Goal: Information Seeking & Learning: Compare options

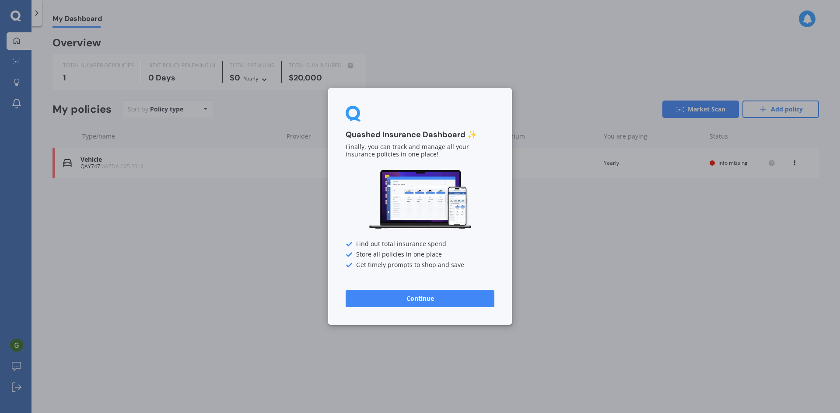
click at [617, 271] on div "Quashed Insurance Dashboard ✨ Finally, you can track and manage all your insura…" at bounding box center [420, 206] width 840 height 413
click at [426, 301] on button "Continue" at bounding box center [420, 298] width 149 height 17
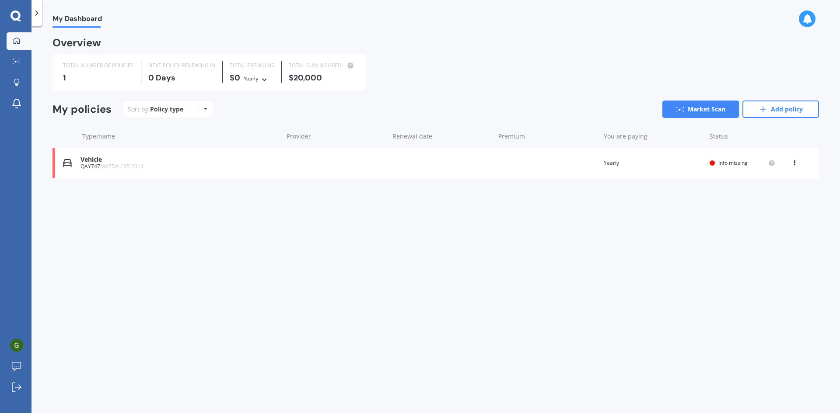
click at [643, 166] on div "You are paying Yearly" at bounding box center [653, 163] width 99 height 9
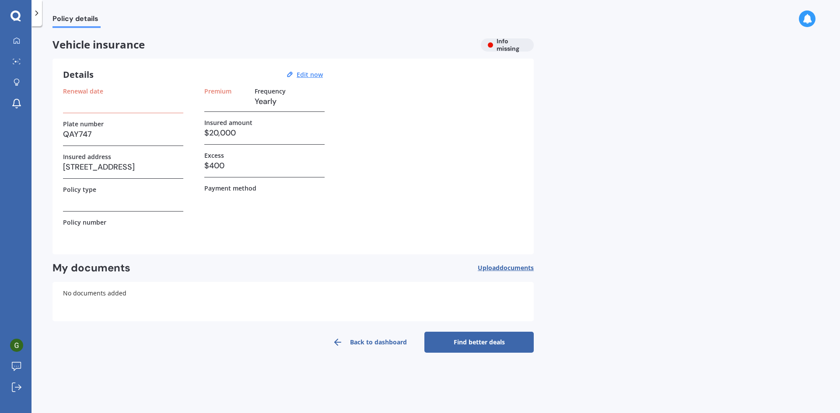
click at [104, 101] on h3 at bounding box center [123, 101] width 120 height 13
click at [307, 78] on u "Edit now" at bounding box center [310, 74] width 26 height 8
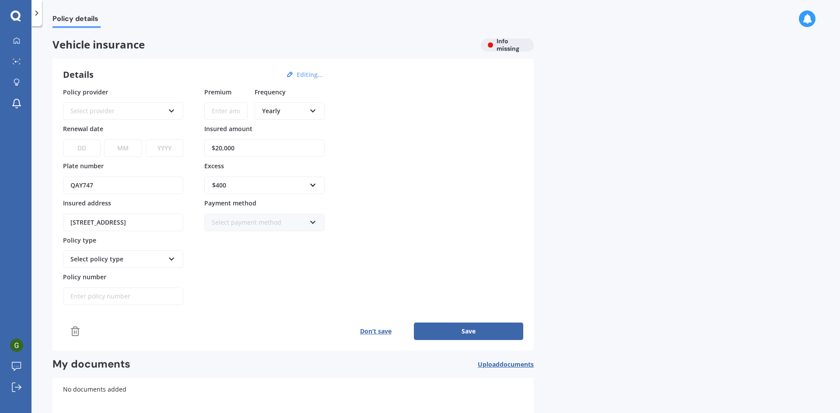
click at [132, 106] on div "Select provider AA AMI AMP ANZ ASB Aioi Nissay Dowa Ando Assurant Autosure BNZ …" at bounding box center [123, 110] width 120 height 17
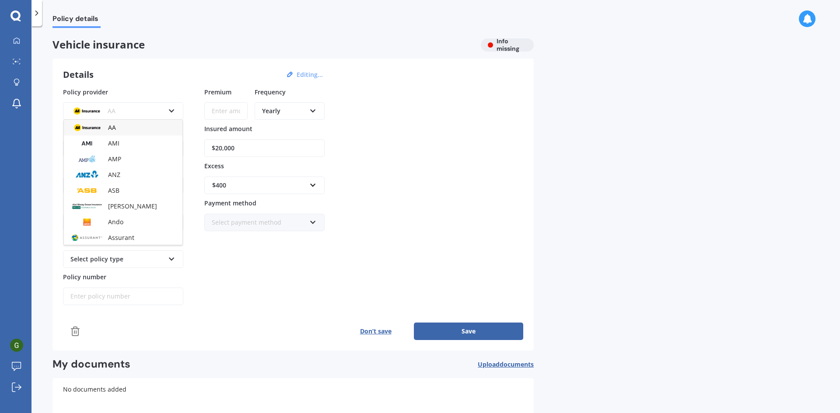
click at [122, 147] on div "AMI" at bounding box center [123, 144] width 119 height 16
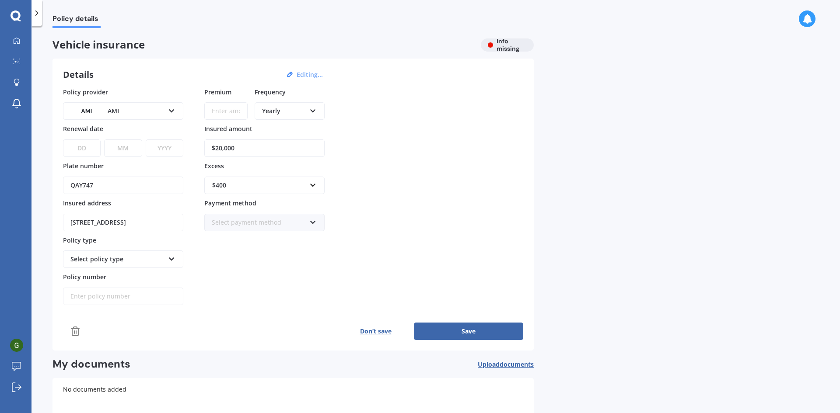
click at [89, 147] on select "DD 01 02 03 04 05 06 07 08 09 10 11 12 13 14 15 16 17 18 19 20 21 22 23 24 25 2…" at bounding box center [82, 148] width 38 height 17
click at [215, 117] on input "Premium" at bounding box center [225, 110] width 43 height 17
click at [133, 105] on div "AMI AA AMI AMP ANZ ASB Aioi Nissay Dowa Ando Assurant Autosure BNZ Co-Operative…" at bounding box center [123, 110] width 120 height 17
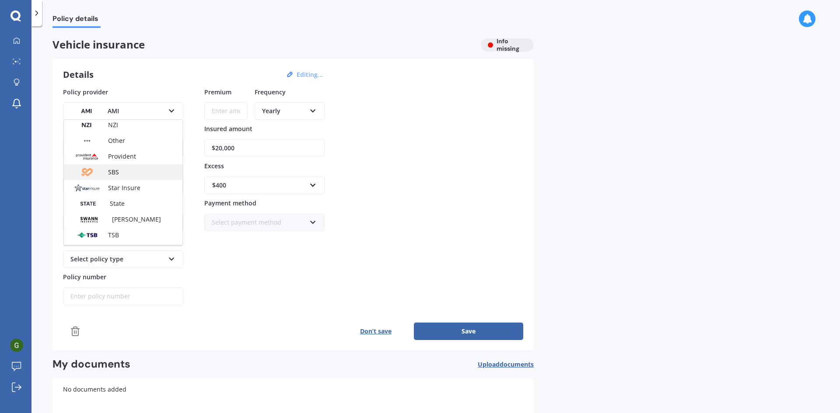
scroll to position [306, 0]
click at [139, 202] on div "State" at bounding box center [123, 200] width 119 height 16
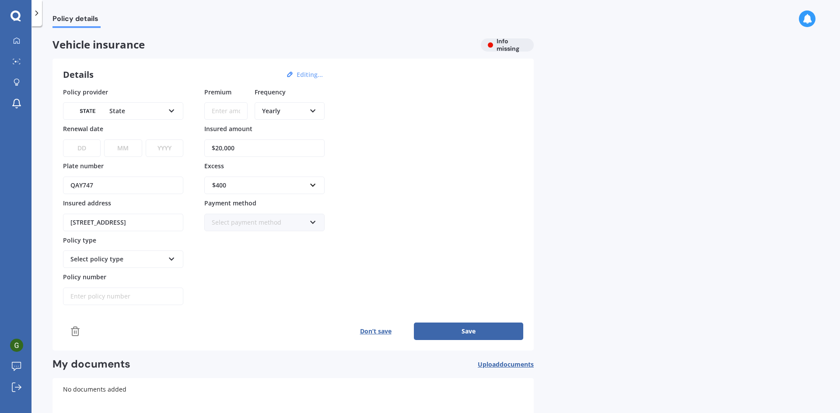
click at [232, 112] on input "Premium" at bounding box center [225, 110] width 43 height 17
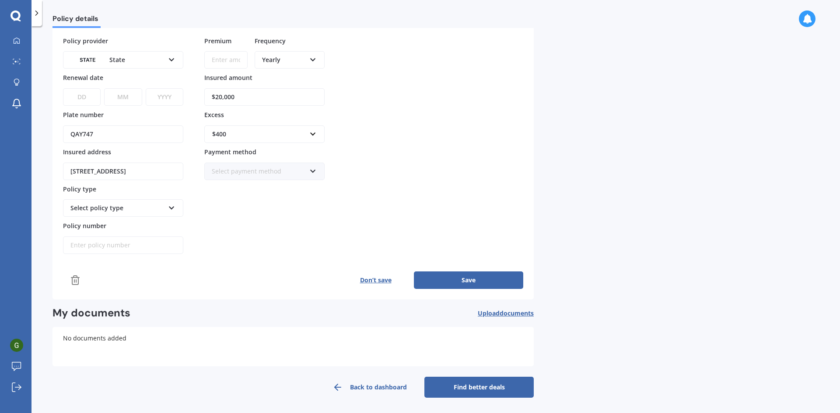
scroll to position [52, 0]
click at [375, 279] on button "Don’t save" at bounding box center [375, 279] width 77 height 17
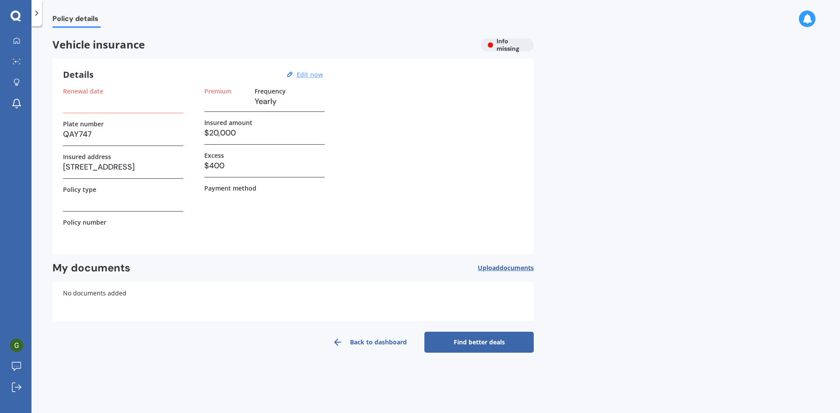
click at [477, 343] on link "Find better deals" at bounding box center [478, 342] width 109 height 21
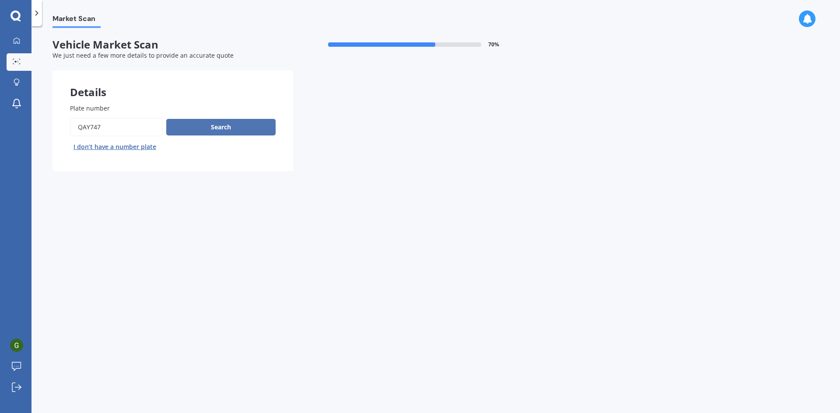
click at [236, 126] on button "Search" at bounding box center [220, 127] width 109 height 17
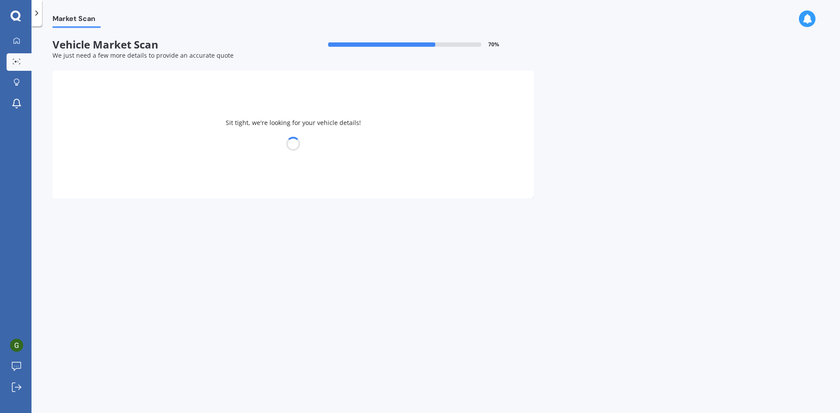
select select "MAZDA"
select select "28"
select select "08"
select select "2001"
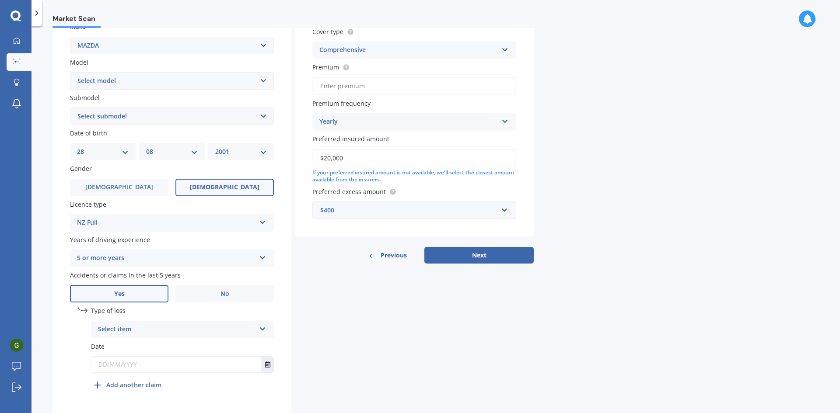
scroll to position [196, 0]
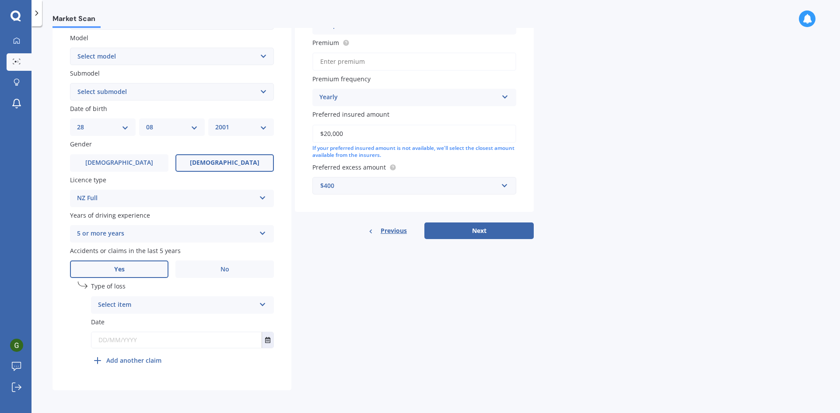
click at [150, 302] on div "Select item" at bounding box center [176, 305] width 157 height 10
click at [122, 336] on span "Not at fault accident" at bounding box center [129, 338] width 62 height 8
click at [261, 233] on icon at bounding box center [262, 232] width 7 height 6
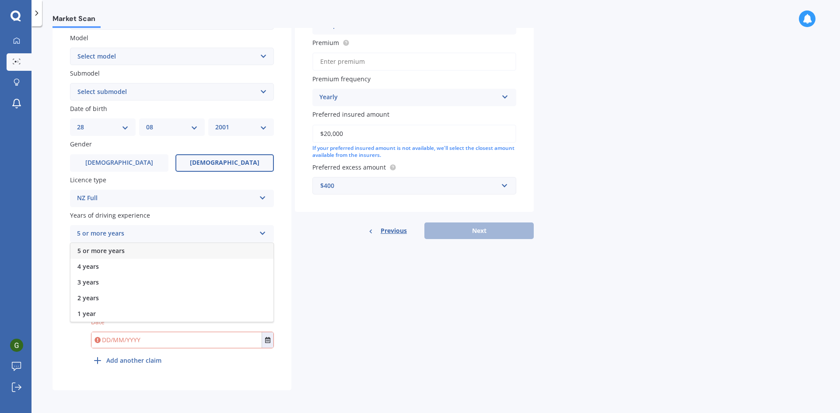
click at [261, 233] on icon at bounding box center [262, 232] width 7 height 6
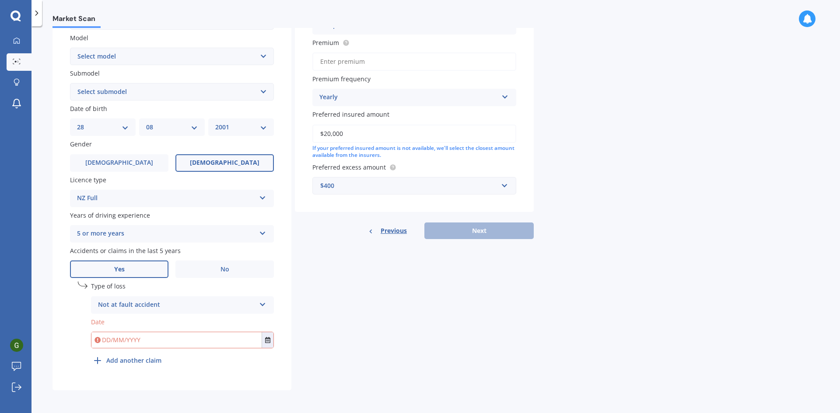
click at [162, 339] on input "text" at bounding box center [176, 340] width 170 height 16
type input "[DATE]"
click at [388, 361] on div "Details Plate number Search I don’t have a number plate Year [DATE] Make Select…" at bounding box center [292, 132] width 481 height 517
click at [119, 360] on b "Add another claim" at bounding box center [133, 360] width 55 height 9
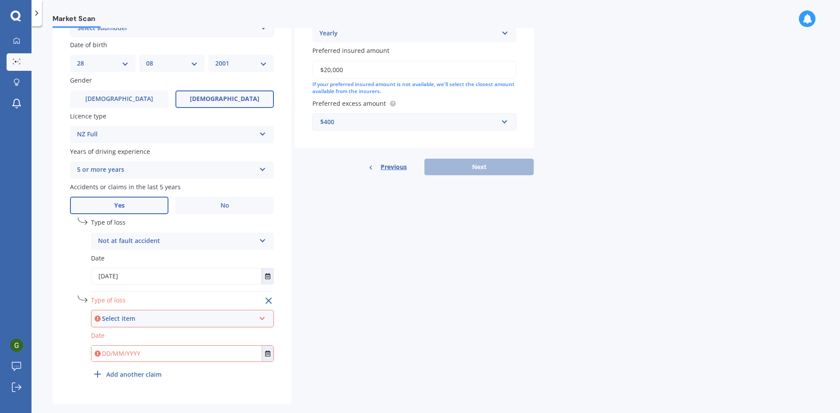
scroll to position [274, 0]
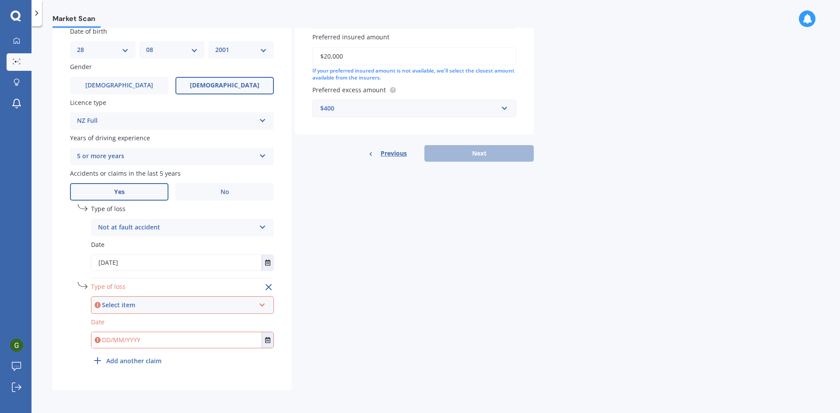
click at [154, 301] on div "Select item" at bounding box center [178, 306] width 153 height 10
click at [124, 325] on span "At fault accident" at bounding box center [123, 322] width 49 height 8
click at [155, 334] on input "text" at bounding box center [176, 340] width 170 height 16
type input "[DATE]"
click at [460, 352] on div "Details Plate number Search I don’t have a number plate Year [DATE] Make Select…" at bounding box center [292, 94] width 481 height 595
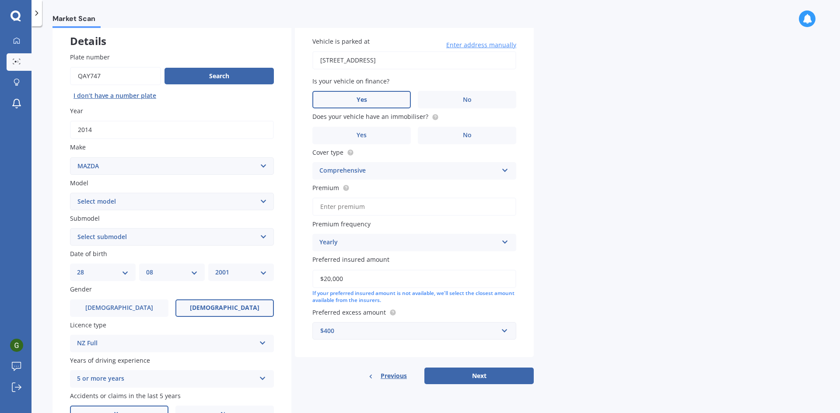
scroll to position [87, 0]
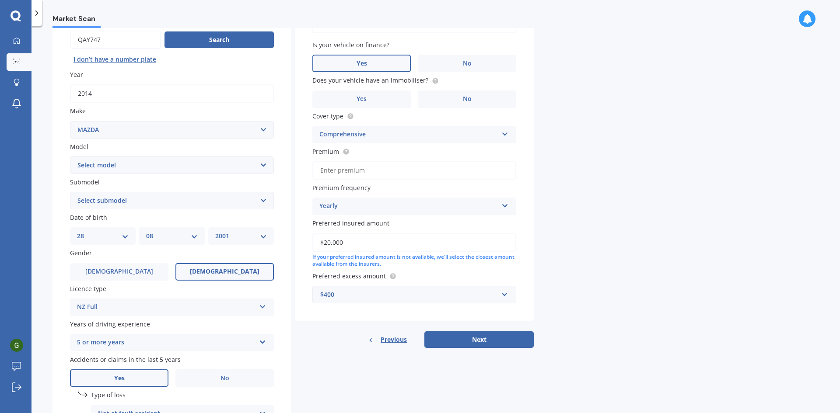
drag, startPoint x: 447, startPoint y: 103, endPoint x: 637, endPoint y: 143, distance: 194.5
click at [448, 103] on label "No" at bounding box center [467, 99] width 98 height 17
click at [0, 0] on input "No" at bounding box center [0, 0] width 0 height 0
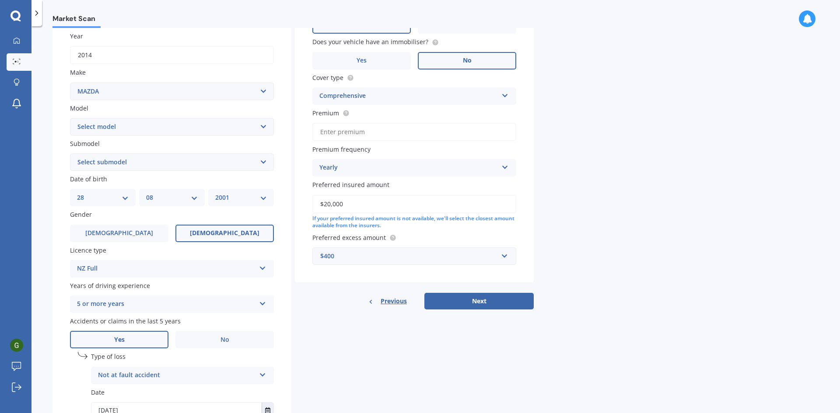
scroll to position [131, 0]
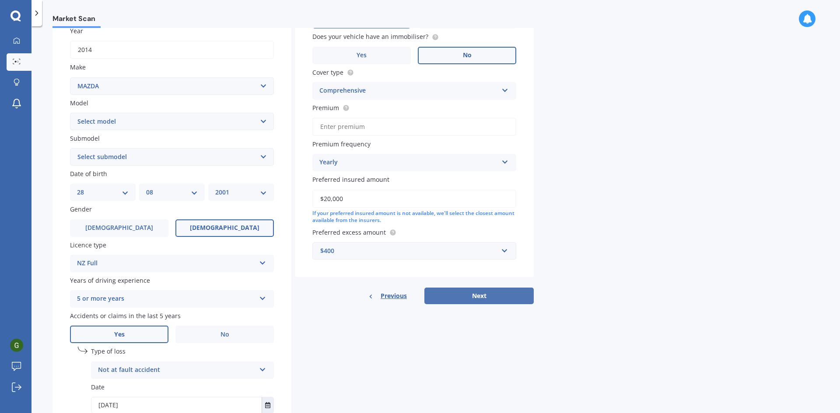
click at [463, 300] on button "Next" at bounding box center [478, 296] width 109 height 17
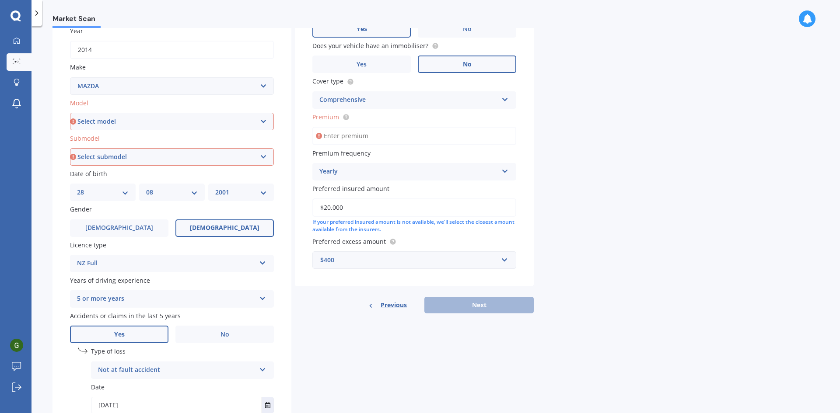
click at [115, 119] on select "Select model 121 2 3 323 323 / Familia 6 626 929 Atenza Autozam Axela AZ3 B2000…" at bounding box center [172, 121] width 204 height 17
select select "CX5"
click at [263, 102] on label "Model" at bounding box center [170, 102] width 200 height 9
click at [263, 113] on select "Select model 121 2 3 323 323 / Familia 6 626 929 Atenza Autozam Axela AZ3 B2000…" at bounding box center [172, 121] width 204 height 17
click at [142, 161] on select "Select submodel" at bounding box center [172, 156] width 204 height 17
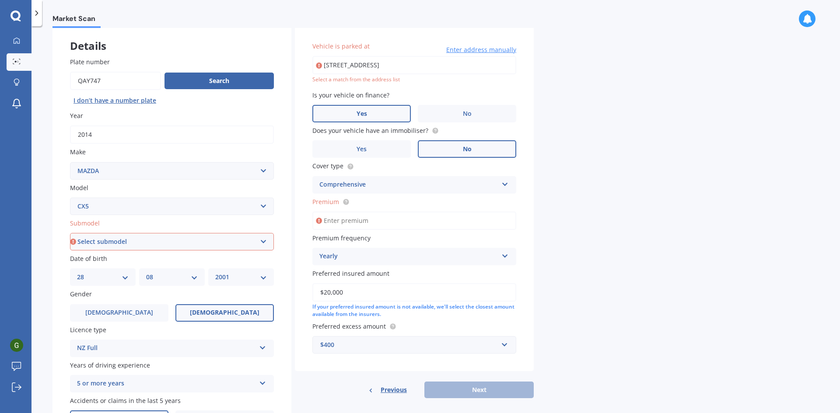
scroll to position [44, 0]
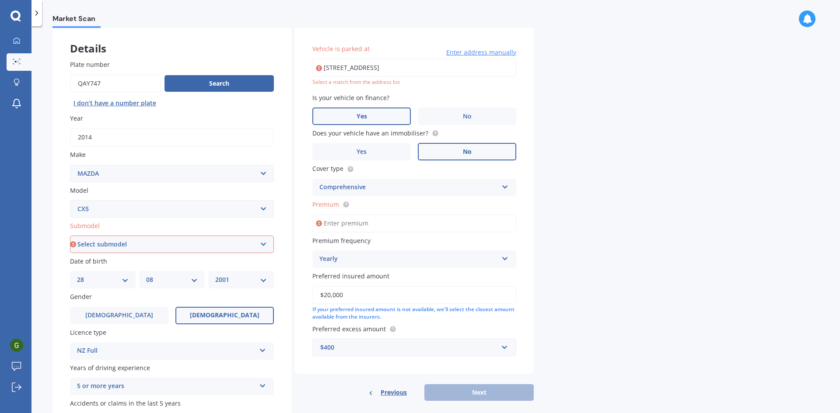
click at [189, 239] on select "Select submodel 2.2 Diesel 2WD XD 2.5S 4WD Diesel Limited 4WD GSX 2.2 Diesel St…" at bounding box center [172, 244] width 204 height 17
drag, startPoint x: 57, startPoint y: 266, endPoint x: 87, endPoint y: 259, distance: 30.1
click at [58, 266] on div "Plate number Search I don’t have a number plate Year [DATE] Make Select make AC…" at bounding box center [171, 331] width 239 height 579
click at [348, 226] on input "Premium" at bounding box center [414, 223] width 204 height 18
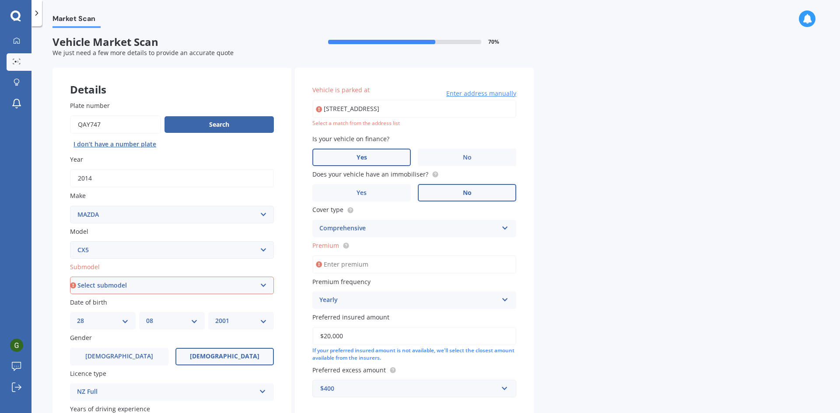
scroll to position [0, 0]
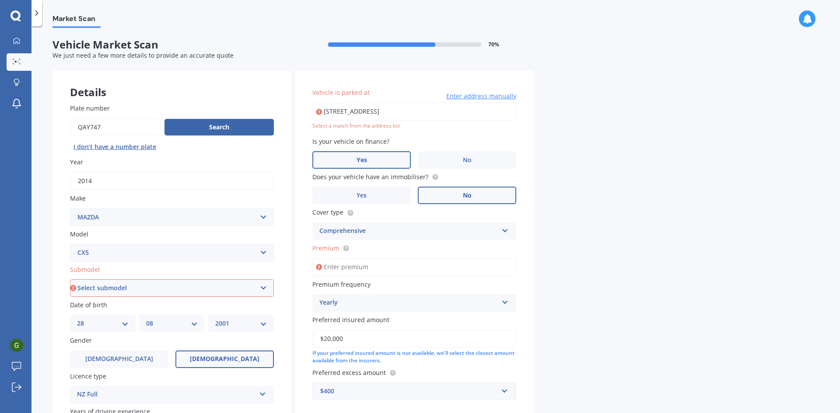
click at [13, 12] on icon at bounding box center [15, 15] width 10 height 10
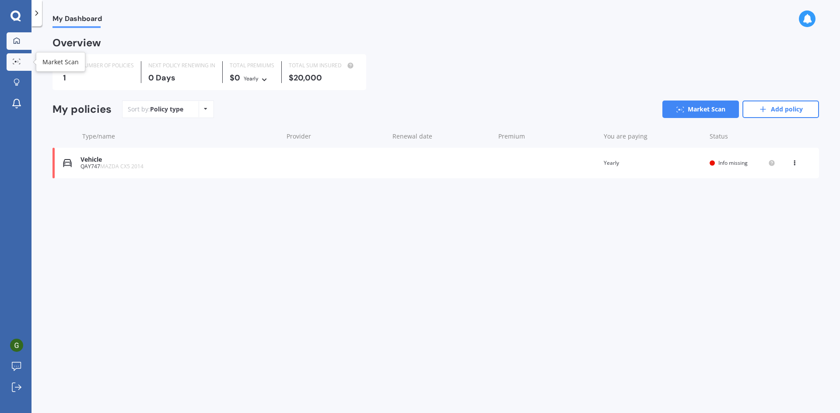
click at [17, 59] on icon at bounding box center [17, 62] width 8 height 6
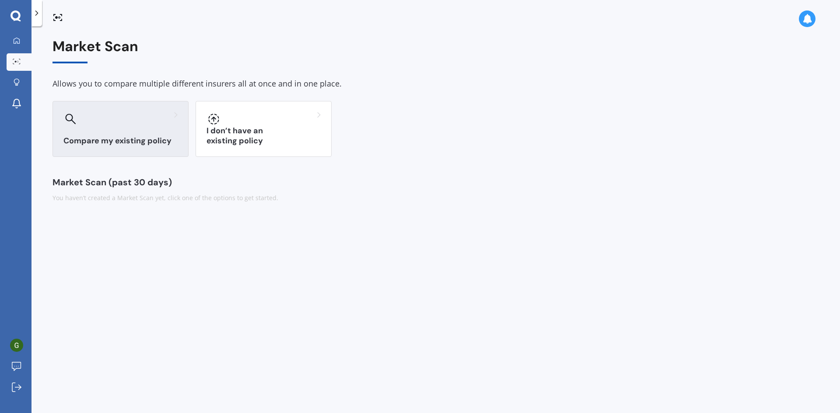
click at [167, 149] on div "Compare my existing policy" at bounding box center [120, 129] width 136 height 56
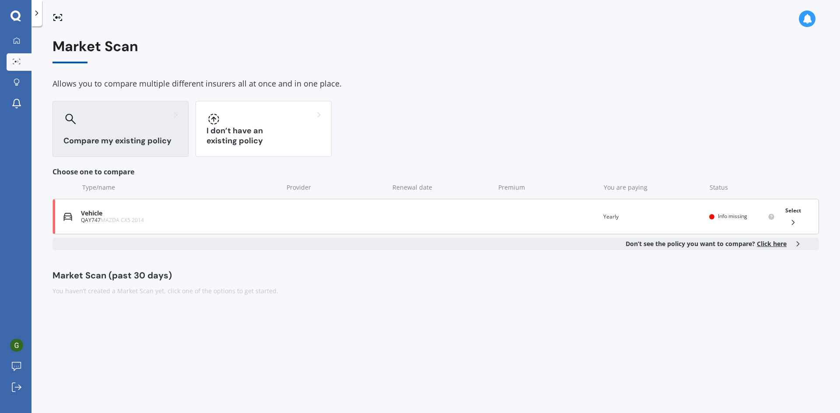
click at [788, 220] on div at bounding box center [790, 222] width 16 height 9
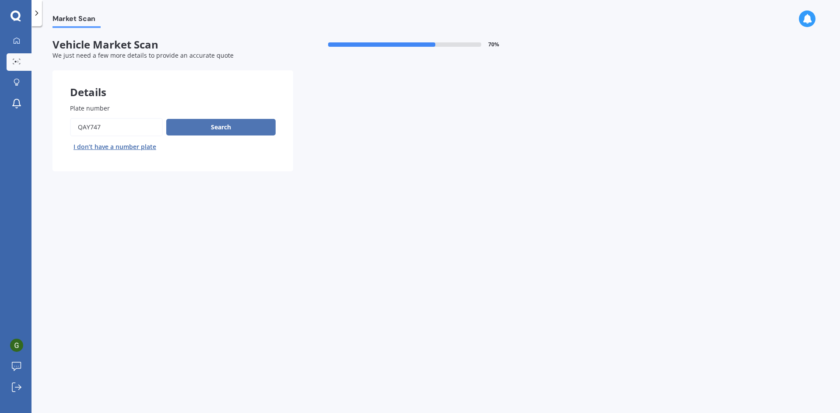
click at [206, 130] on button "Search" at bounding box center [220, 127] width 109 height 17
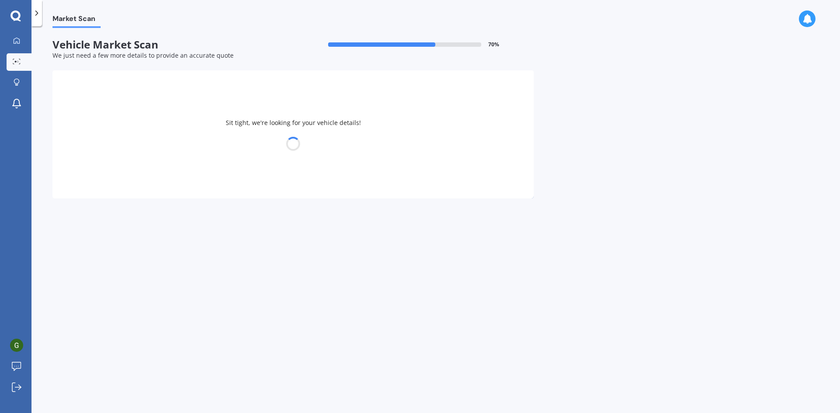
select select "MAZDA"
select select "28"
select select "08"
select select "2001"
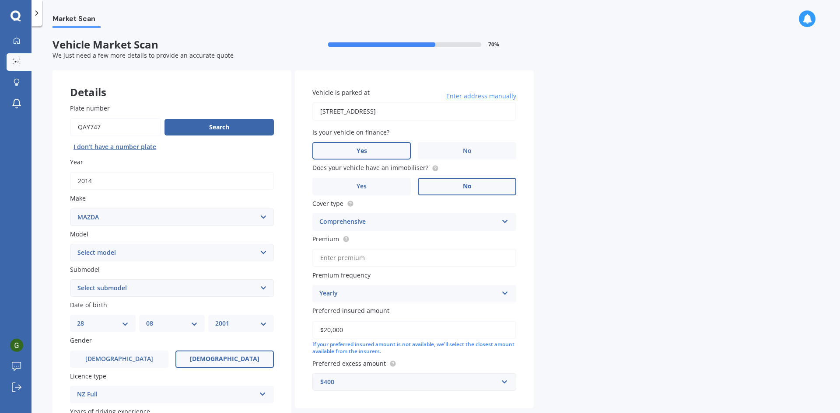
click at [455, 182] on label "No" at bounding box center [467, 186] width 98 height 17
click at [0, 0] on input "No" at bounding box center [0, 0] width 0 height 0
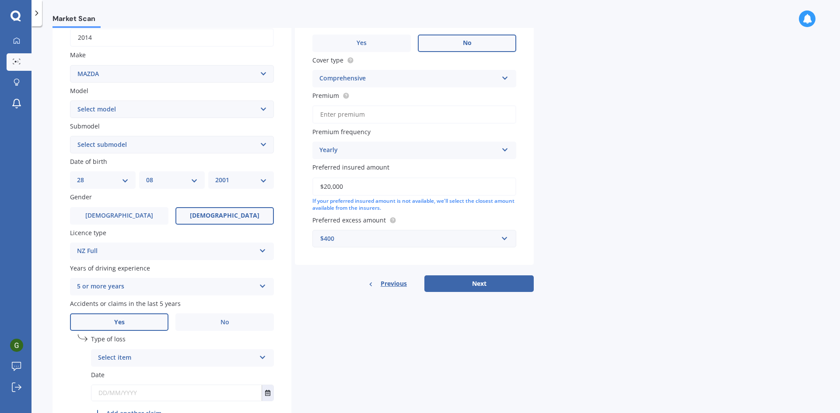
scroll to position [196, 0]
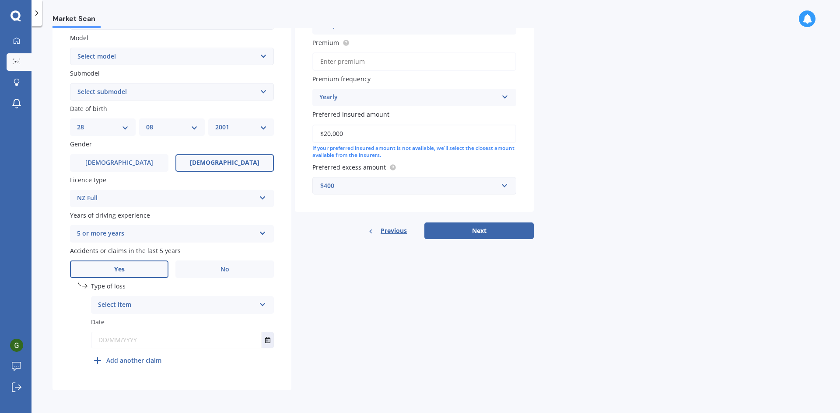
click at [168, 300] on div "Select item" at bounding box center [176, 305] width 157 height 10
drag, startPoint x: 139, startPoint y: 325, endPoint x: 145, endPoint y: 323, distance: 6.0
click at [140, 325] on span "At fault accident" at bounding box center [122, 322] width 49 height 8
click at [133, 345] on input "text" at bounding box center [176, 340] width 170 height 16
type input "[DATE]"
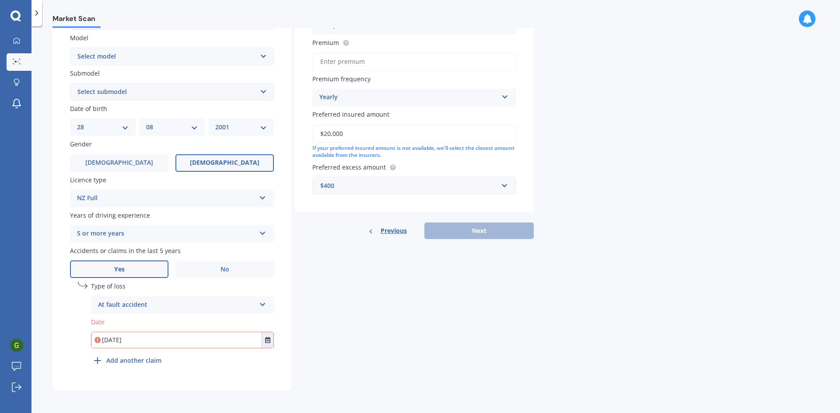
click at [138, 366] on div "undefined 1 Type of loss At fault accident At fault accident Not at fault accid…" at bounding box center [182, 325] width 183 height 87
click at [136, 361] on b "Add another claim" at bounding box center [133, 360] width 55 height 9
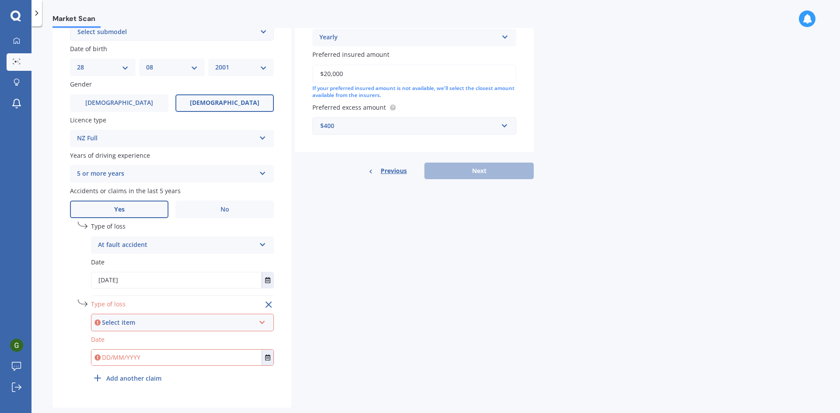
scroll to position [274, 0]
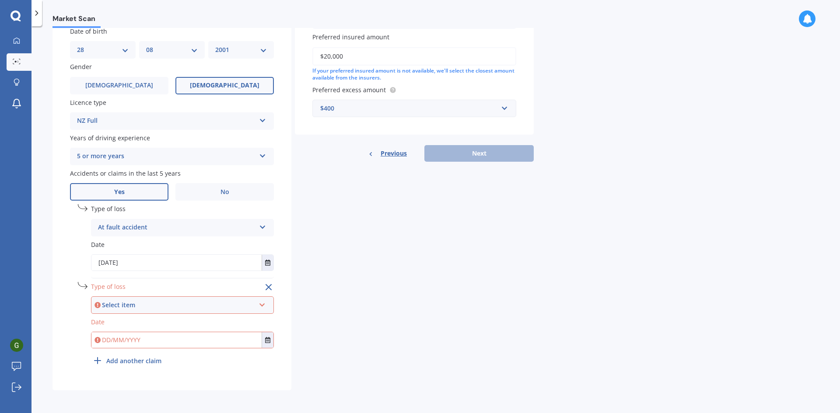
click at [129, 308] on div "Select item" at bounding box center [178, 306] width 153 height 10
click at [137, 337] on span "Not at fault accident" at bounding box center [130, 337] width 62 height 8
click at [132, 343] on input "text" at bounding box center [176, 340] width 170 height 16
type input "[DATE]"
click at [393, 298] on div "Details Plate number Search I don’t have a number plate Year [DATE] Make Select…" at bounding box center [292, 94] width 481 height 595
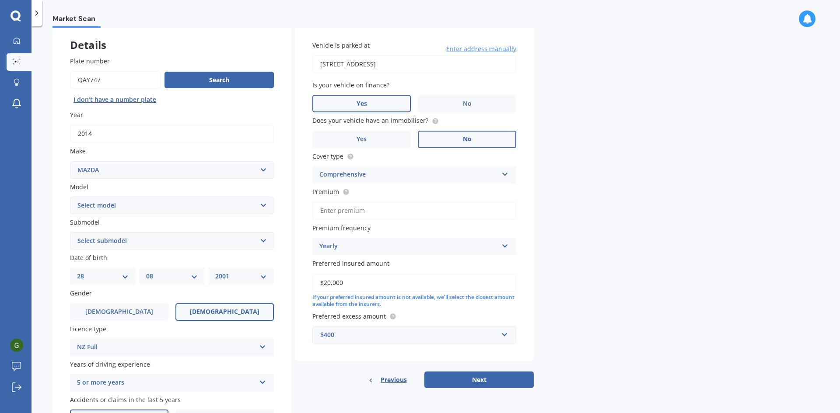
scroll to position [87, 0]
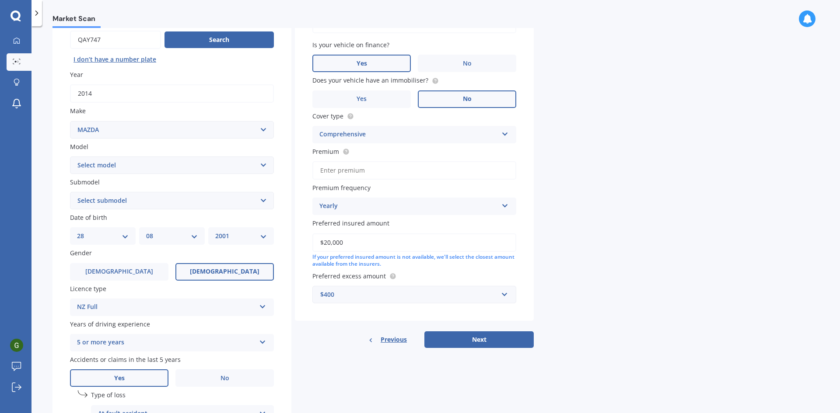
click at [154, 162] on select "Select model 121 2 3 323 323 / Familia 6 626 929 Atenza Autozam Axela AZ3 B2000…" at bounding box center [172, 165] width 204 height 17
select select "CX5"
click at [148, 158] on select "Select model 121 2 3 323 323 / Familia 6 626 929 Atenza Autozam Axela AZ3 B2000…" at bounding box center [172, 165] width 204 height 17
click at [121, 196] on select "Select submodel 2.2 Diesel 2WD XD 2.5S 4WD Diesel Limited 4WD GSX 2.2 Diesel St…" at bounding box center [172, 200] width 204 height 17
click at [149, 197] on select "Select submodel 2.2 Diesel 2WD XD 2.5S 4WD Diesel Limited 4WD GSX 2.2 Diesel St…" at bounding box center [172, 200] width 204 height 17
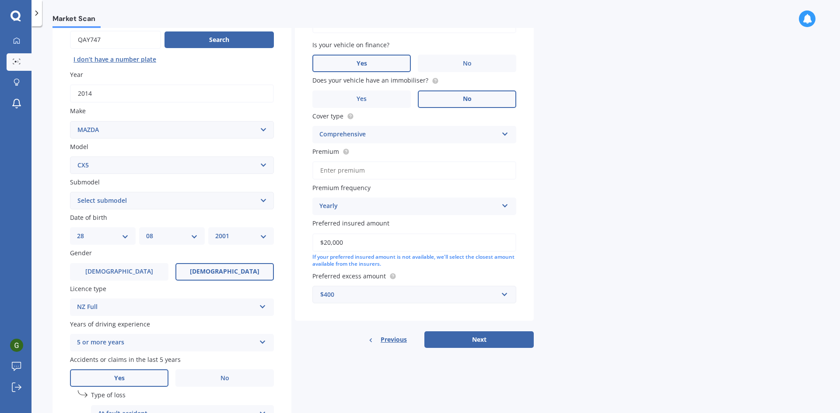
select select "STATION WAGON 2.5L"
click at [70, 192] on select "Select submodel 2.2 Diesel 2WD XD 2.5S 4WD Diesel Limited 4WD GSX 2.2 Diesel St…" at bounding box center [172, 200] width 204 height 17
click at [493, 320] on div "Vehicle is parked at [STREET_ADDRESS] Enter address manually Is your vehicle on…" at bounding box center [414, 152] width 239 height 339
click at [489, 339] on button "Next" at bounding box center [478, 340] width 109 height 17
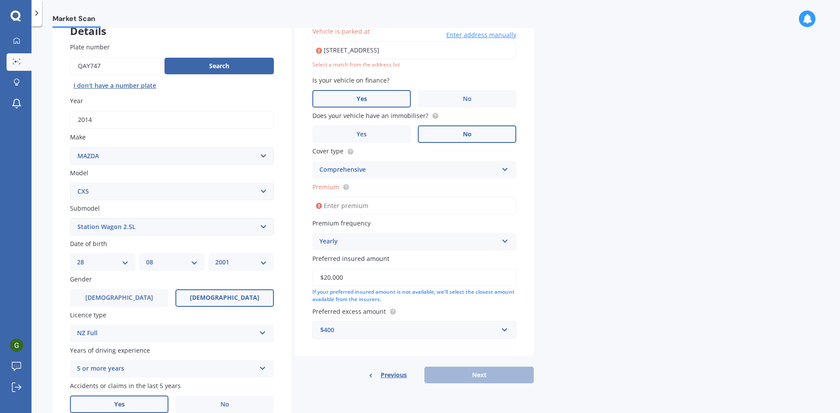
scroll to position [60, 0]
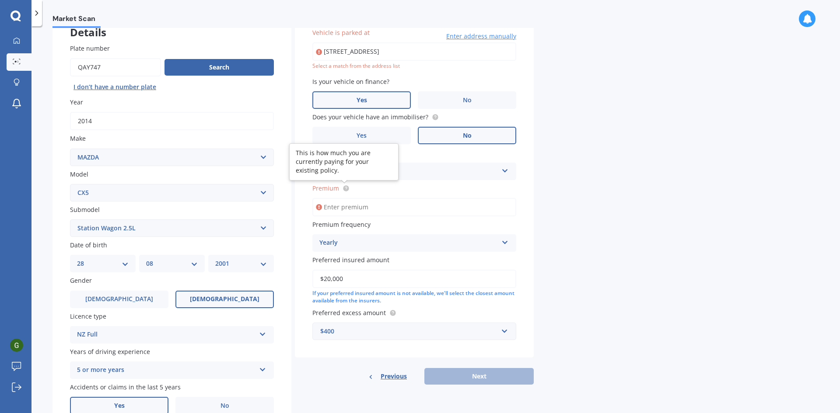
click at [345, 191] on circle at bounding box center [346, 188] width 6 height 6
click at [348, 209] on input "Premium" at bounding box center [414, 207] width 204 height 18
click at [350, 246] on div "Yearly" at bounding box center [408, 243] width 178 height 10
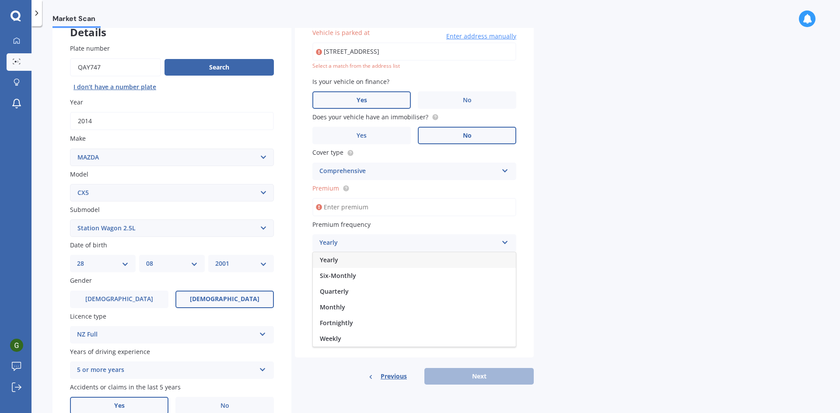
drag, startPoint x: 349, startPoint y: 324, endPoint x: 360, endPoint y: 300, distance: 26.4
click at [349, 324] on span "Fortnightly" at bounding box center [336, 323] width 33 height 8
click at [345, 204] on input "Premium" at bounding box center [414, 207] width 204 height 18
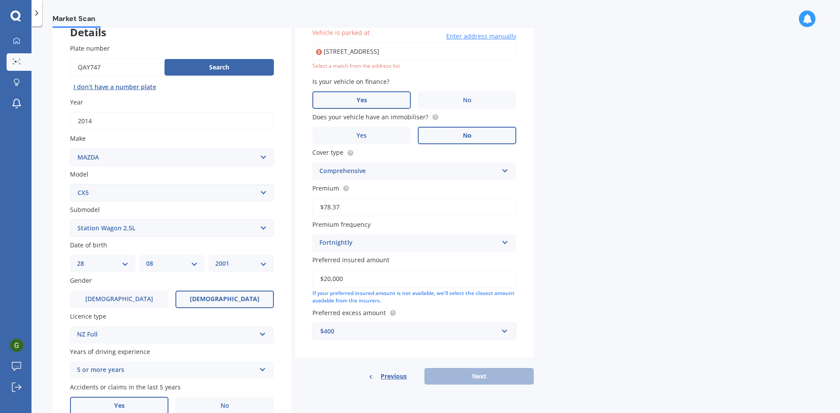
type input "$78.37"
click at [381, 338] on input "text" at bounding box center [411, 331] width 196 height 17
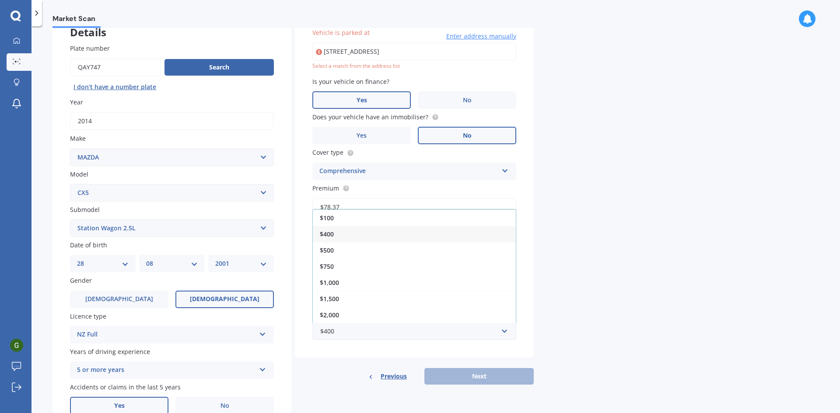
click at [340, 361] on div "Vehicle is parked at [STREET_ADDRESS] Enter address manually Select a match fro…" at bounding box center [414, 197] width 239 height 374
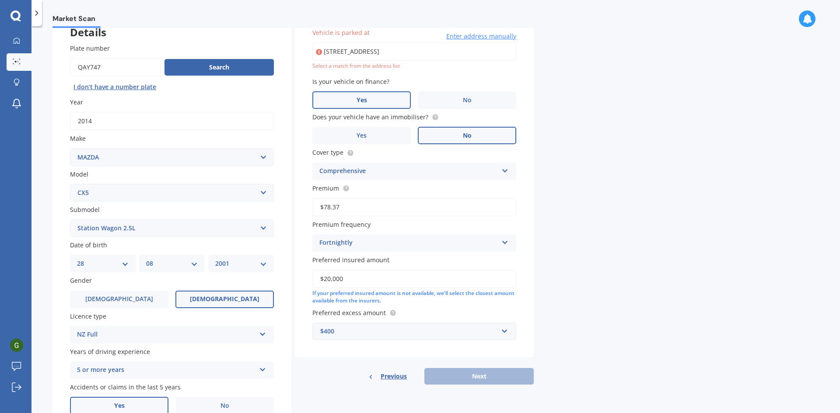
click at [480, 378] on div "Previous Next" at bounding box center [414, 376] width 239 height 17
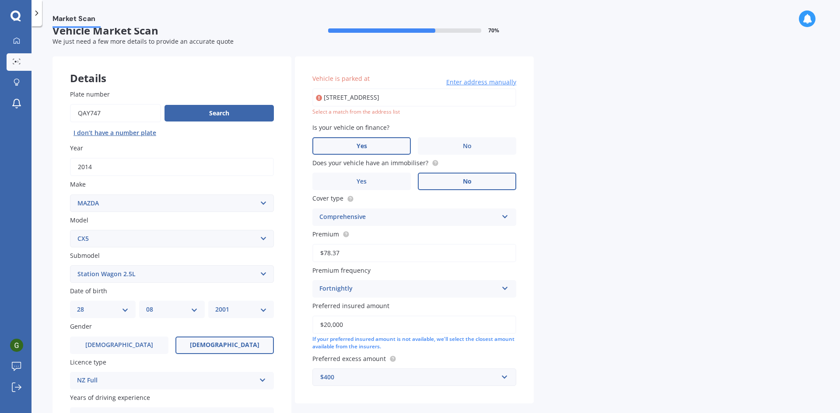
scroll to position [0, 0]
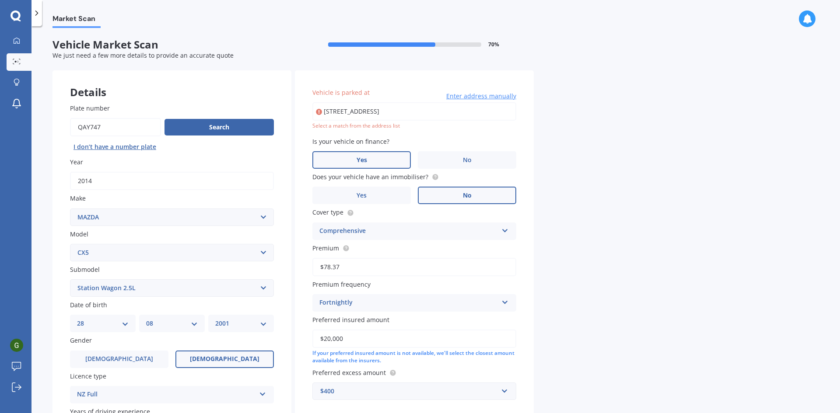
click at [491, 109] on input "[STREET_ADDRESS]" at bounding box center [414, 111] width 204 height 18
type input "[STREET_ADDRESS]"
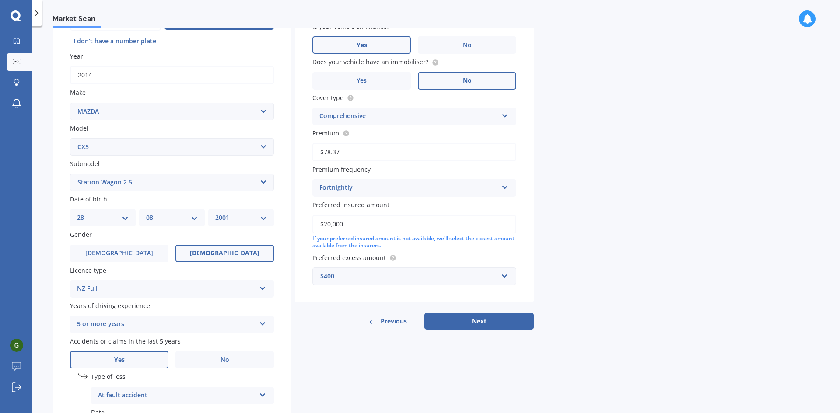
scroll to position [131, 0]
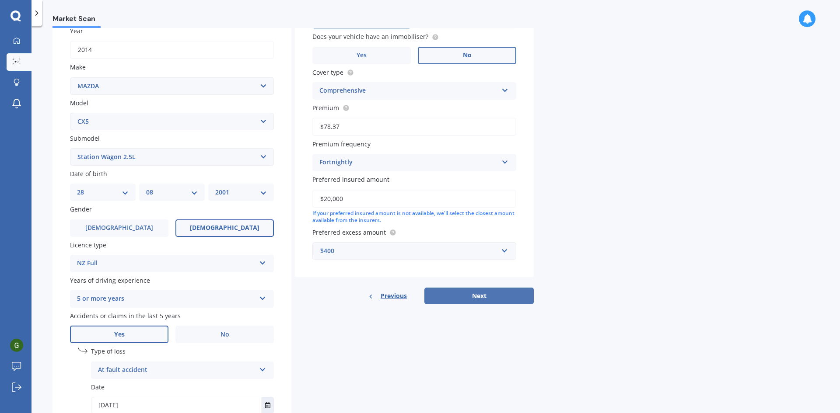
drag, startPoint x: 467, startPoint y: 294, endPoint x: 646, endPoint y: 294, distance: 178.9
click at [467, 294] on button "Next" at bounding box center [478, 296] width 109 height 17
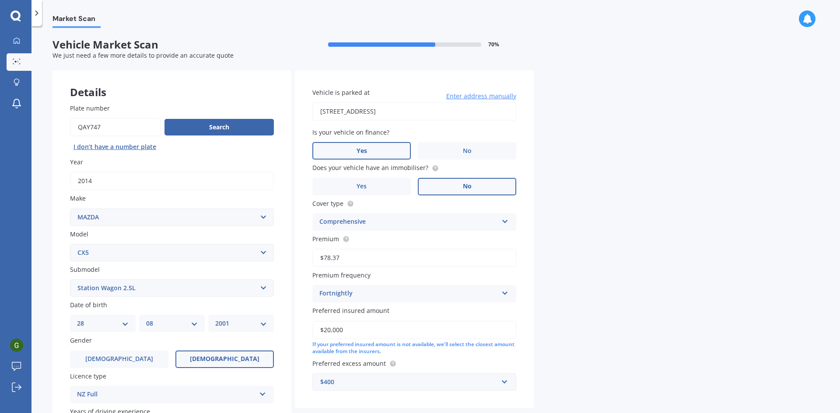
select select "28"
select select "08"
select select "2001"
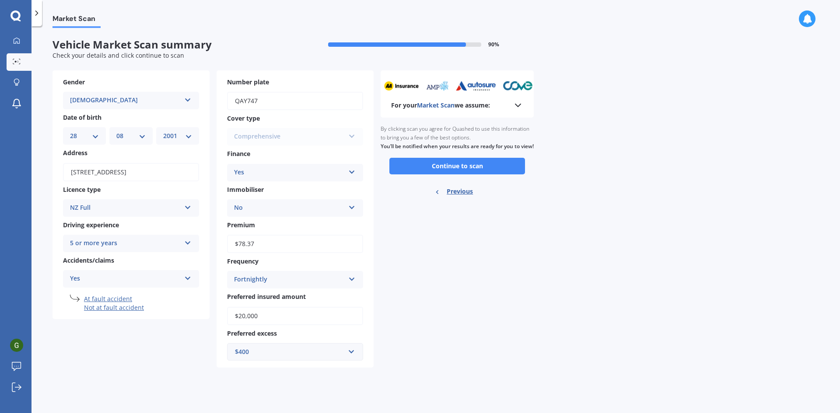
click at [478, 175] on button "Continue to scan" at bounding box center [457, 166] width 136 height 17
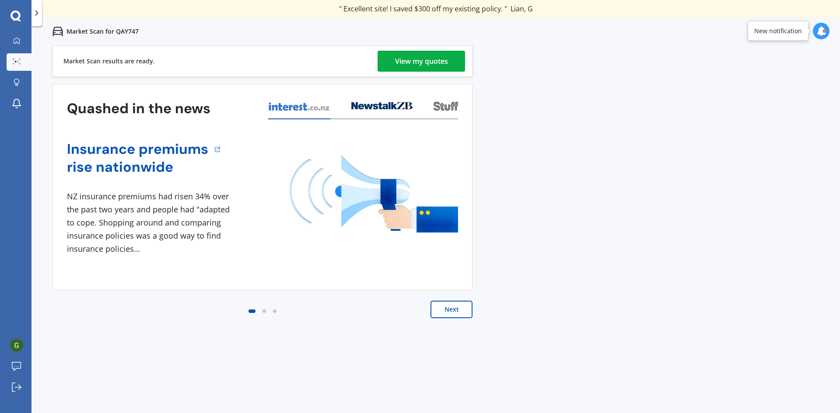
click at [397, 59] on div "View my quotes" at bounding box center [421, 61] width 53 height 21
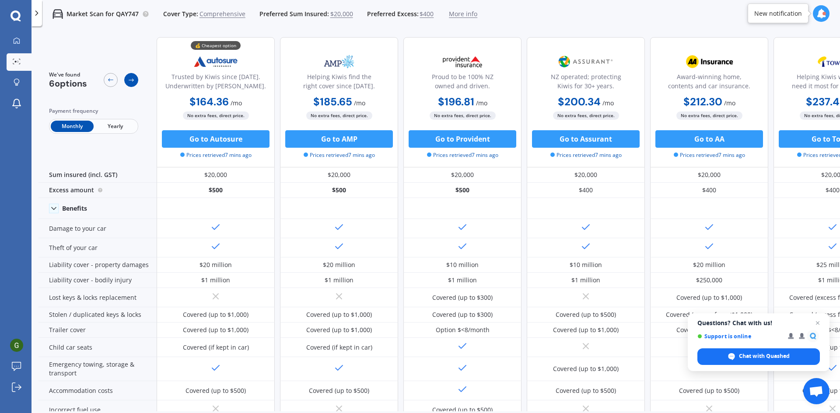
click at [135, 80] on div at bounding box center [131, 80] width 14 height 14
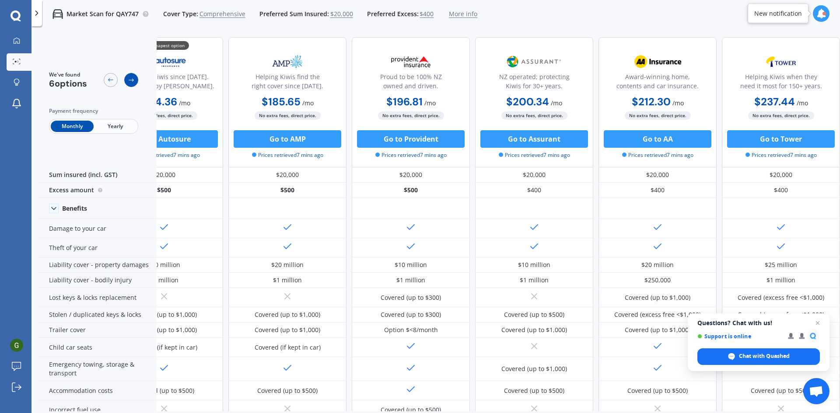
scroll to position [0, 56]
click at [135, 80] on div at bounding box center [131, 80] width 14 height 14
click at [112, 79] on icon at bounding box center [110, 80] width 7 height 7
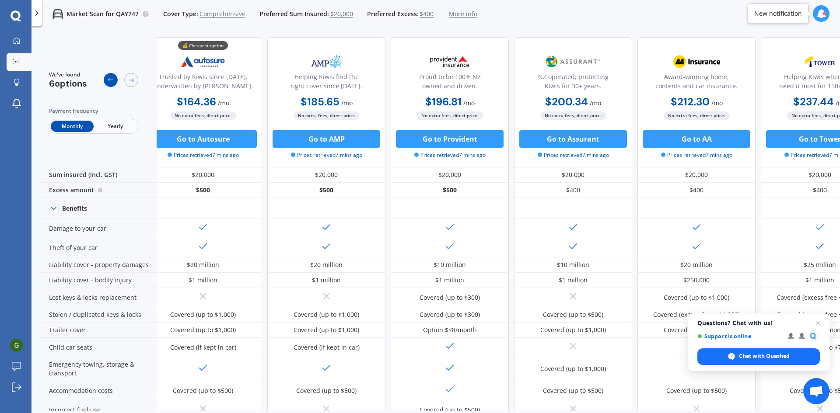
scroll to position [0, 0]
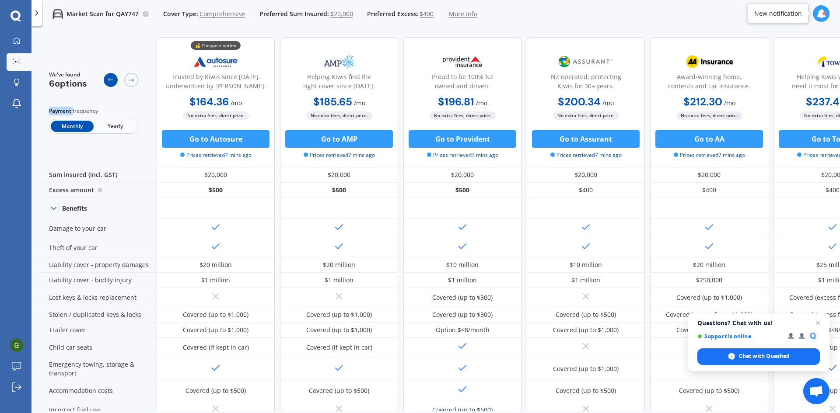
click at [112, 79] on icon at bounding box center [110, 80] width 7 height 7
